Goal: Transaction & Acquisition: Purchase product/service

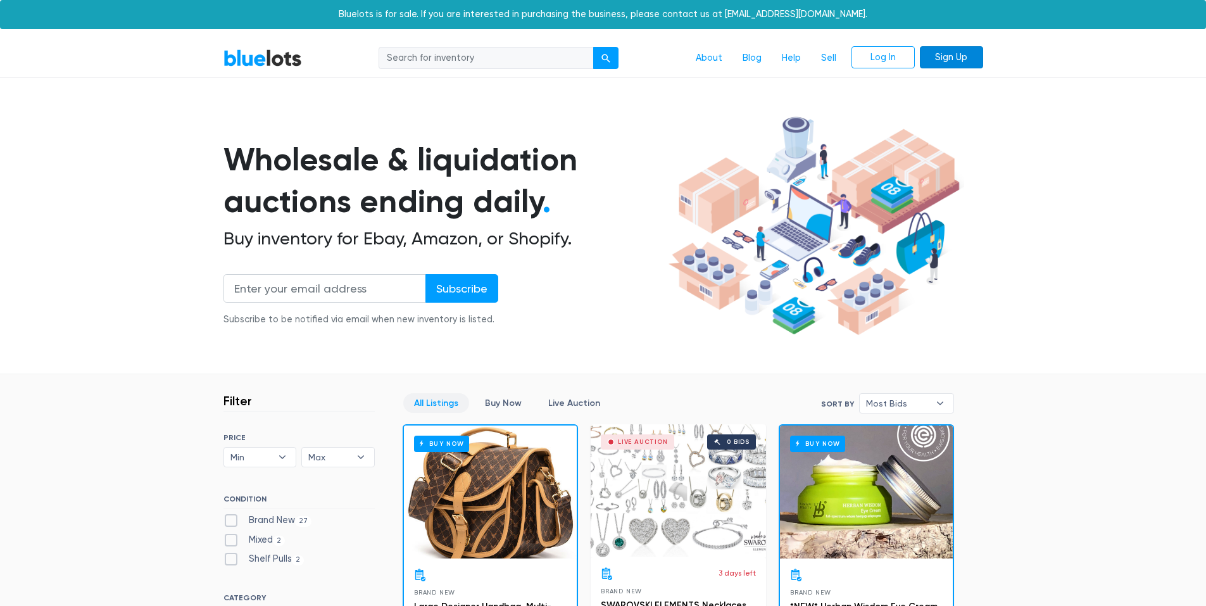
click at [944, 56] on link "Sign Up" at bounding box center [951, 57] width 63 height 23
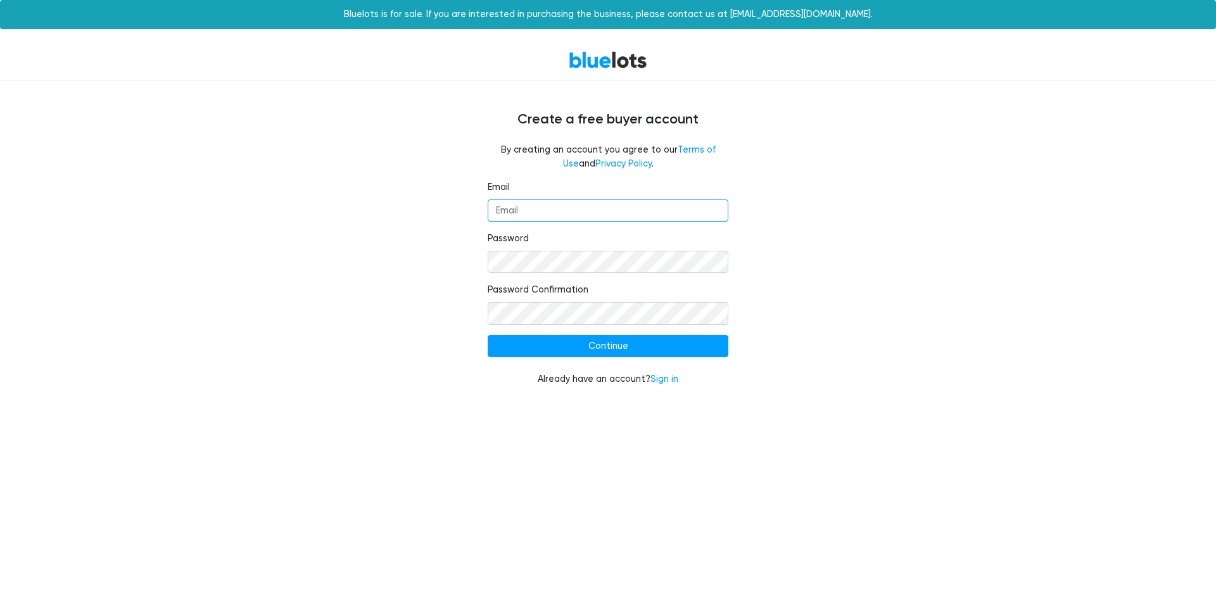
click at [543, 203] on input "Email" at bounding box center [608, 210] width 241 height 23
type input "aliani.balbuena09@gmail.com"
click at [488, 335] on input "Continue" at bounding box center [608, 346] width 241 height 23
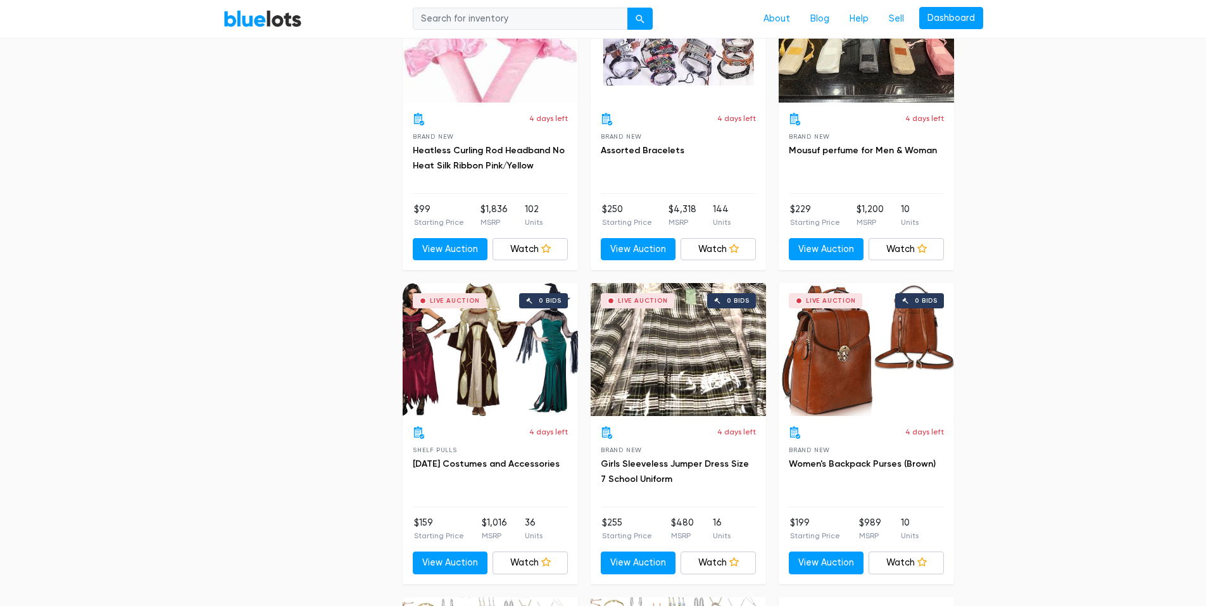
scroll to position [2976, 0]
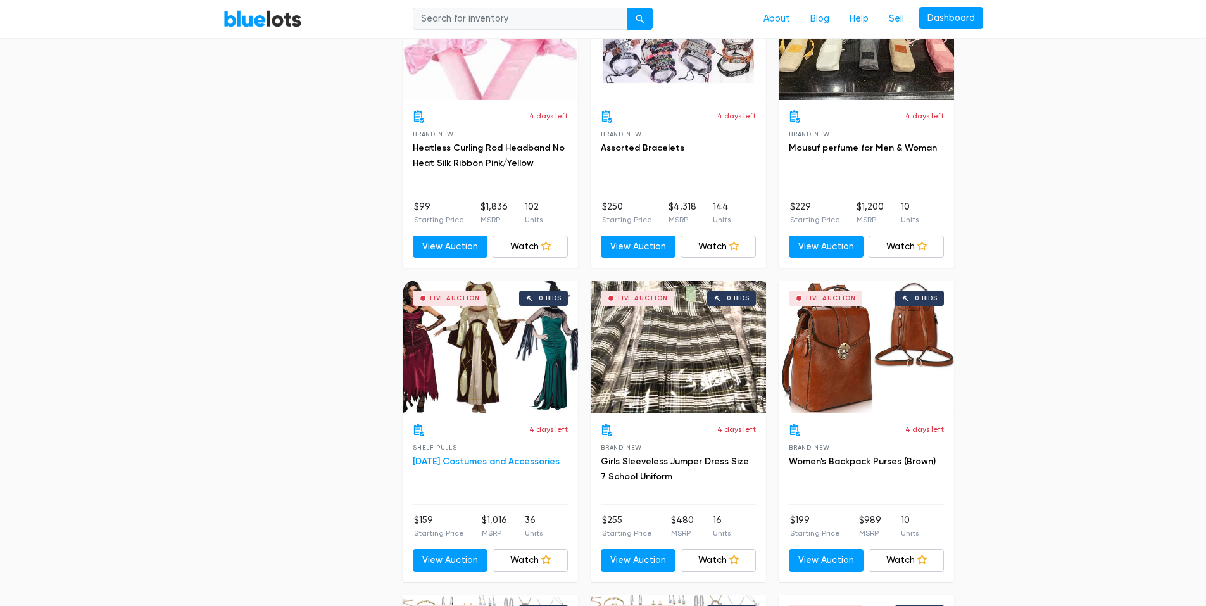
click at [430, 456] on link "[DATE] Costumes and Accessories" at bounding box center [486, 461] width 147 height 11
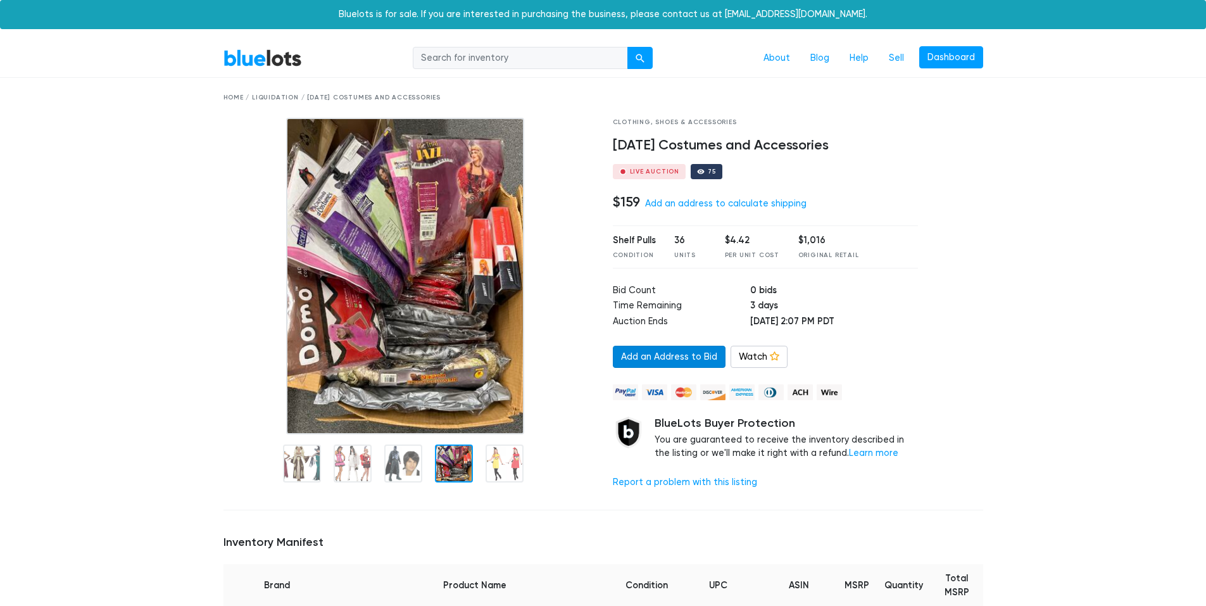
click at [652, 357] on link "Add an Address to Bid" at bounding box center [669, 357] width 113 height 23
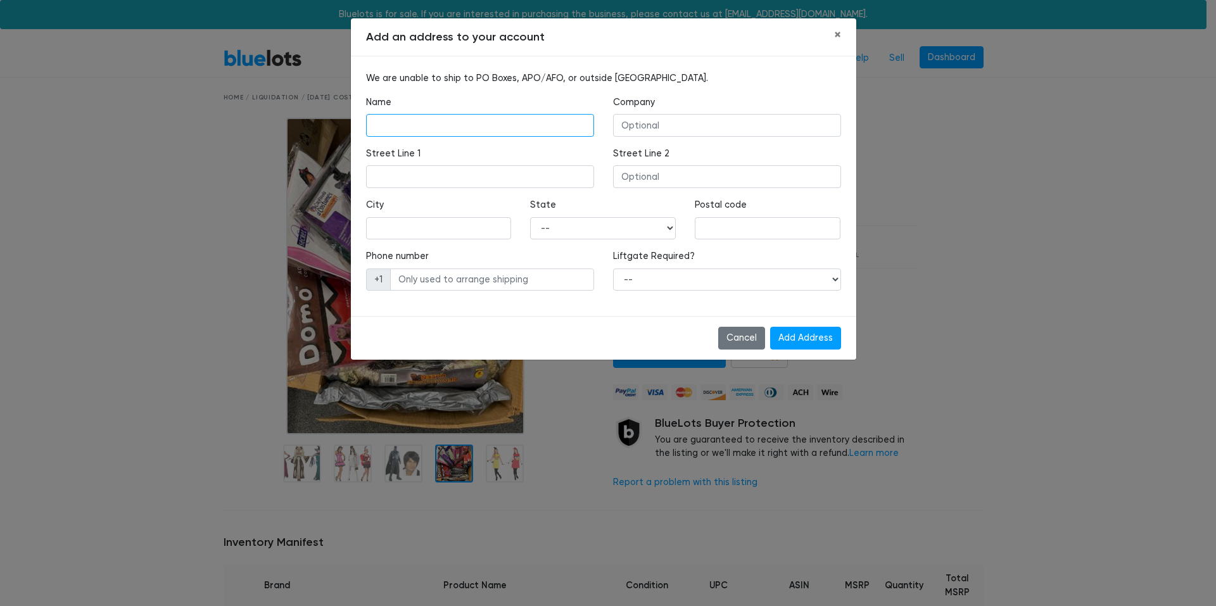
click at [427, 136] on input "text" at bounding box center [480, 125] width 228 height 23
type input "ALIANI BALBUENA"
type input "14145 Spring Hill Drive"
type input "Spring Hill"
select select "FL"
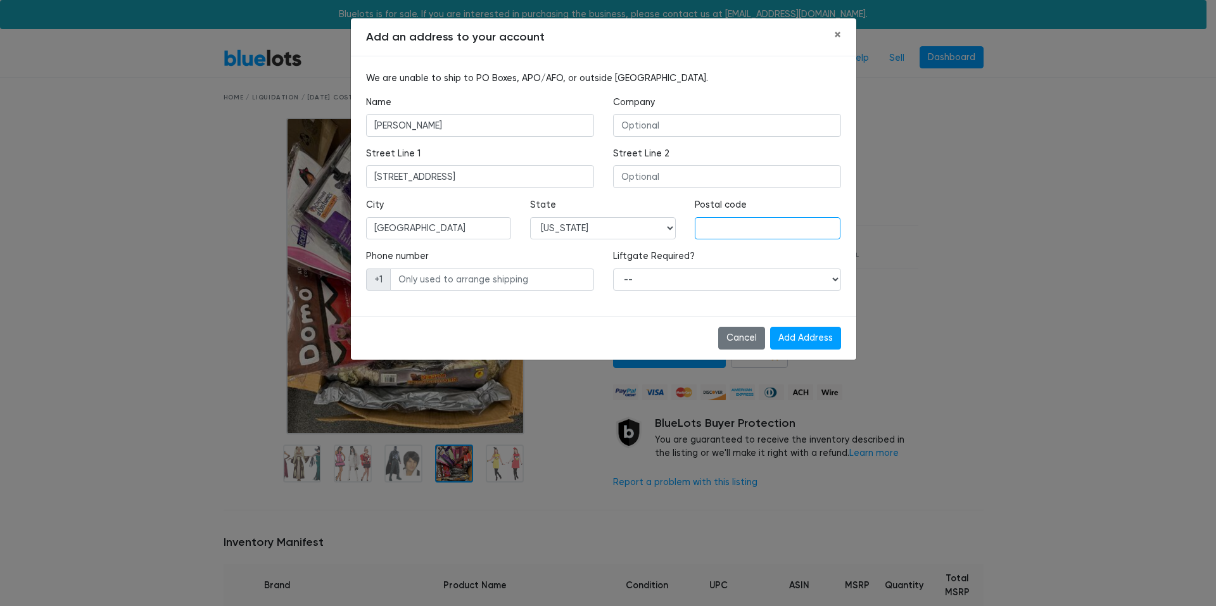
type input "34609"
type input "8133346542"
click at [610, 298] on div "Liftgate Required? -- Yes No" at bounding box center [726, 274] width 247 height 51
click at [807, 337] on input "Add Address" at bounding box center [805, 338] width 71 height 23
click at [646, 281] on select "-- Yes No" at bounding box center [727, 279] width 228 height 23
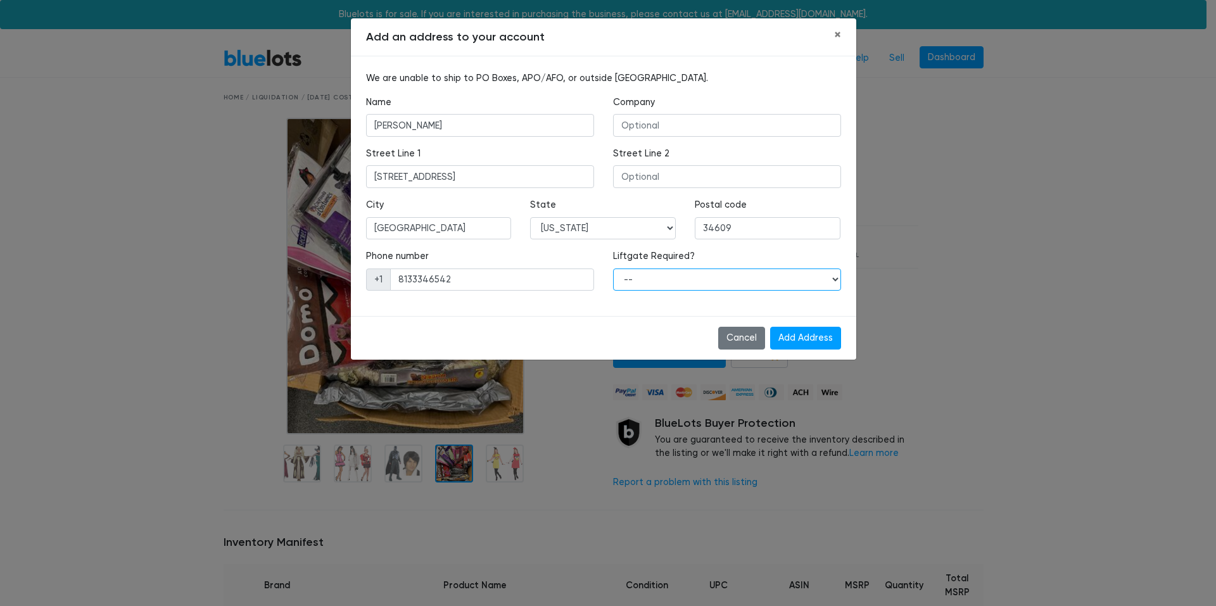
select select "0"
click at [613, 268] on select "-- Yes No" at bounding box center [727, 279] width 228 height 23
click at [803, 341] on input "Add Address" at bounding box center [805, 338] width 71 height 23
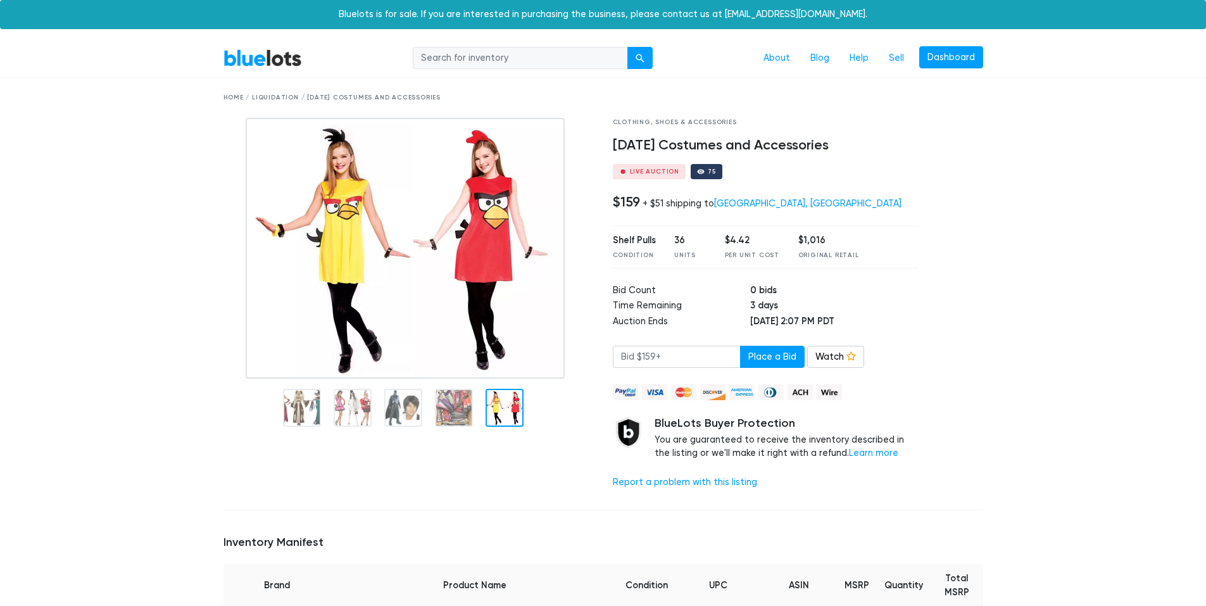
click at [261, 64] on link "BlueLots" at bounding box center [263, 58] width 79 height 18
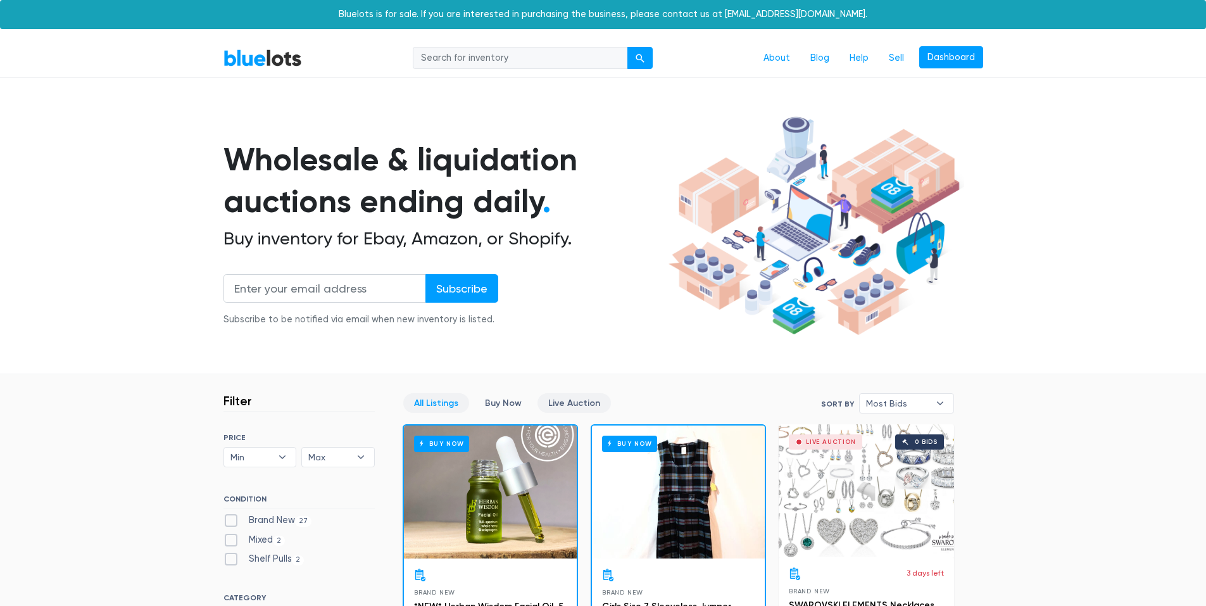
click at [581, 401] on link "Live Auction" at bounding box center [574, 403] width 73 height 20
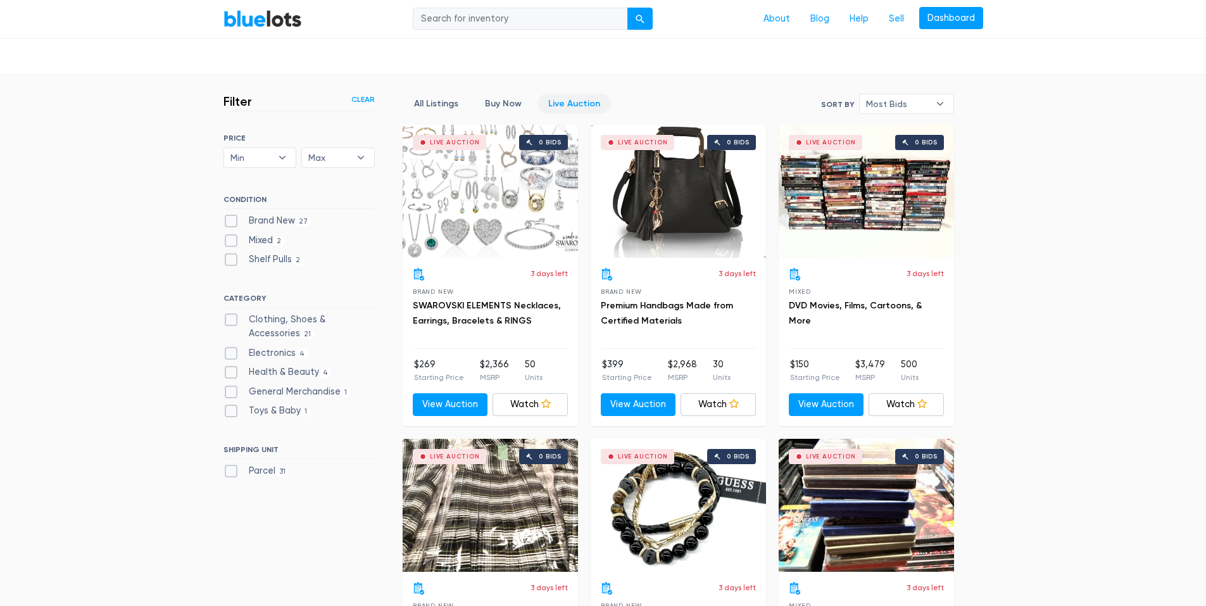
scroll to position [277, 0]
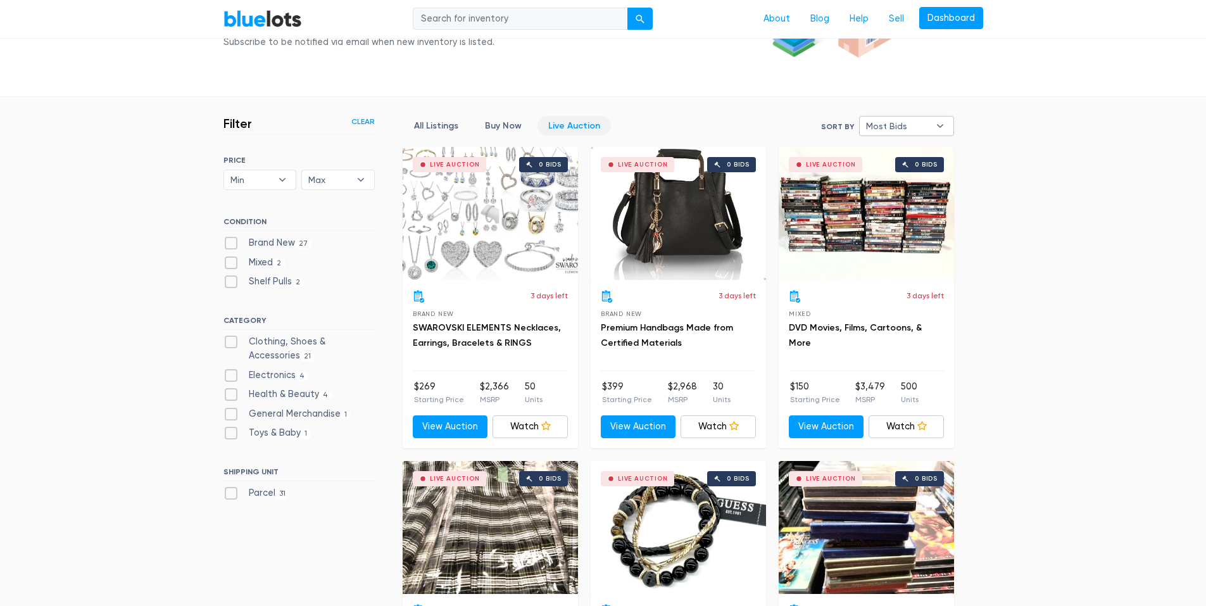
click at [929, 132] on b "▾" at bounding box center [940, 126] width 27 height 19
click at [931, 171] on li "Ending Soonest" at bounding box center [912, 171] width 99 height 20
select select "ending_soonest"
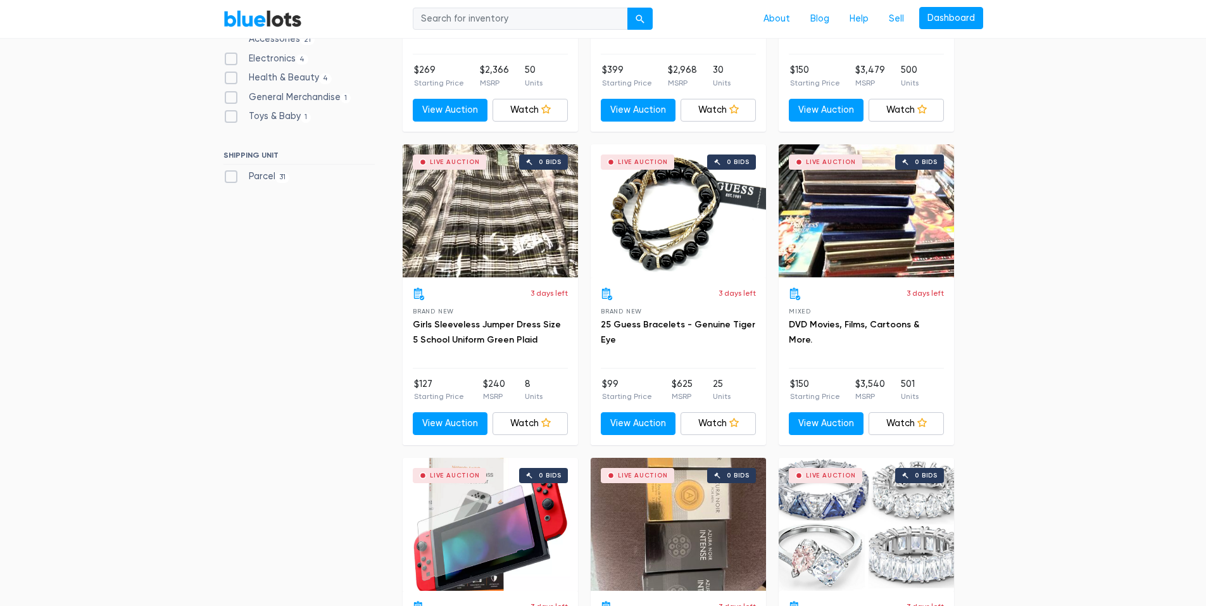
scroll to position [214, 0]
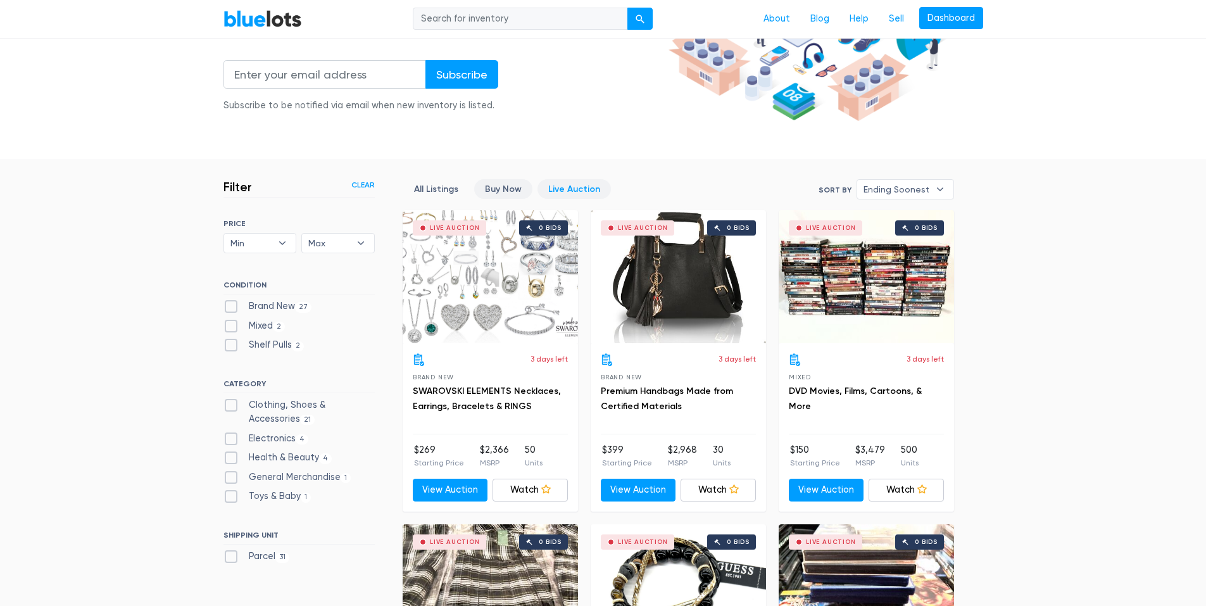
click at [511, 181] on link "Buy Now" at bounding box center [503, 189] width 58 height 20
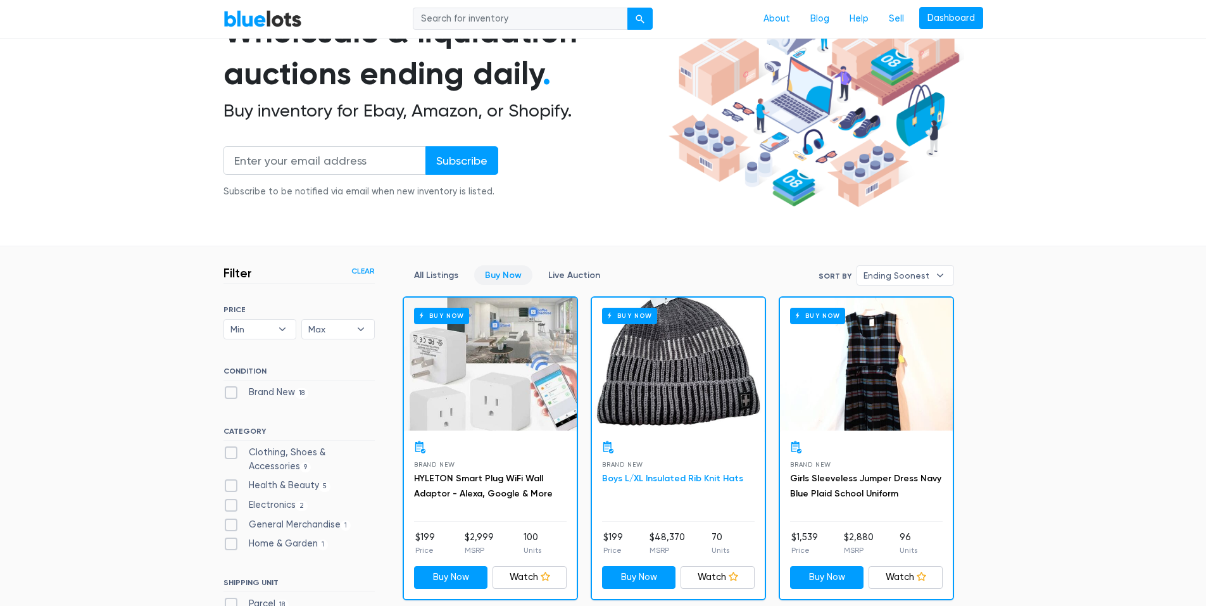
scroll to position [79, 0]
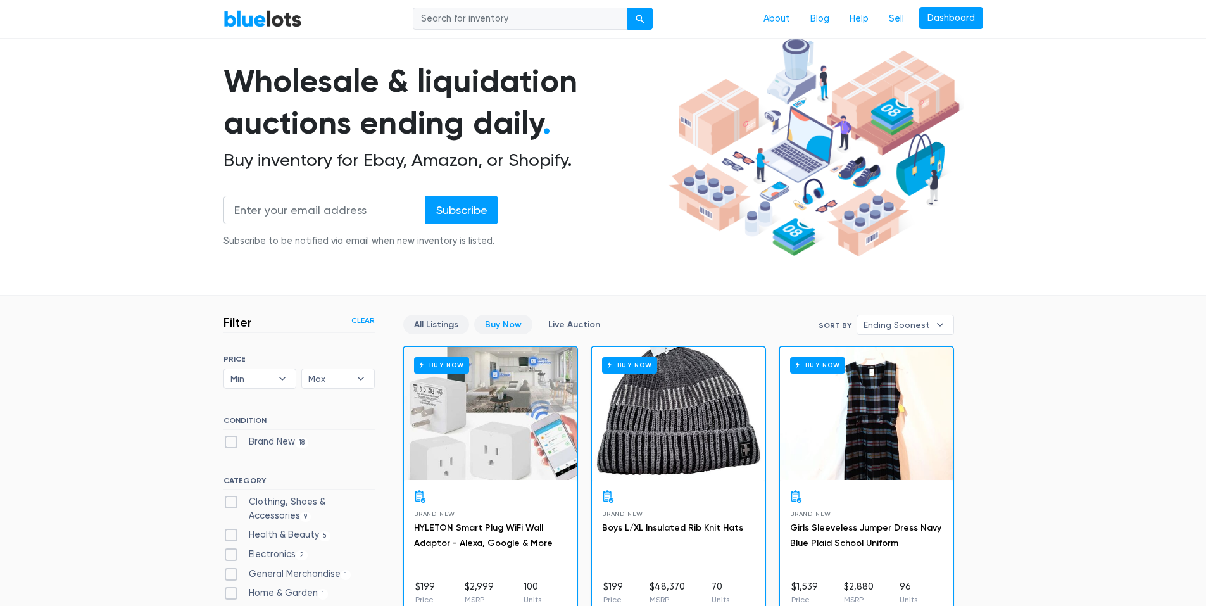
click at [446, 319] on link "All Listings" at bounding box center [436, 325] width 66 height 20
